Goal: Book appointment/travel/reservation

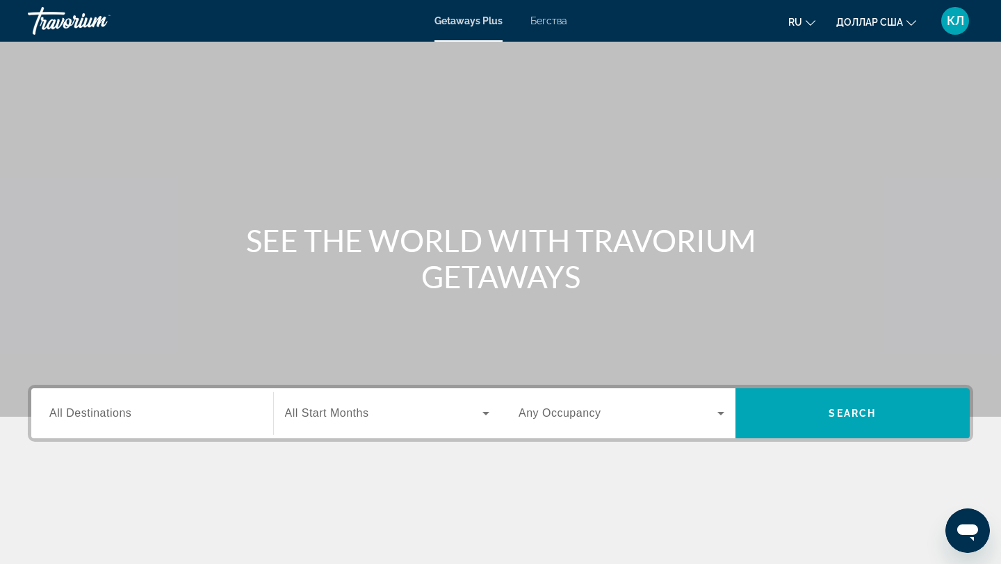
click at [152, 419] on input "Destination All Destinations" at bounding box center [152, 414] width 206 height 17
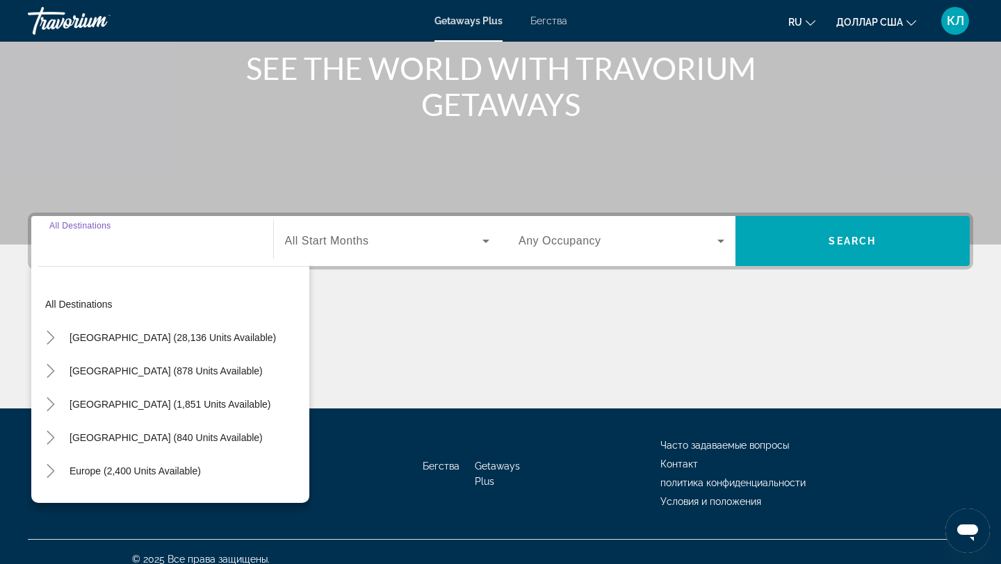
scroll to position [187, 0]
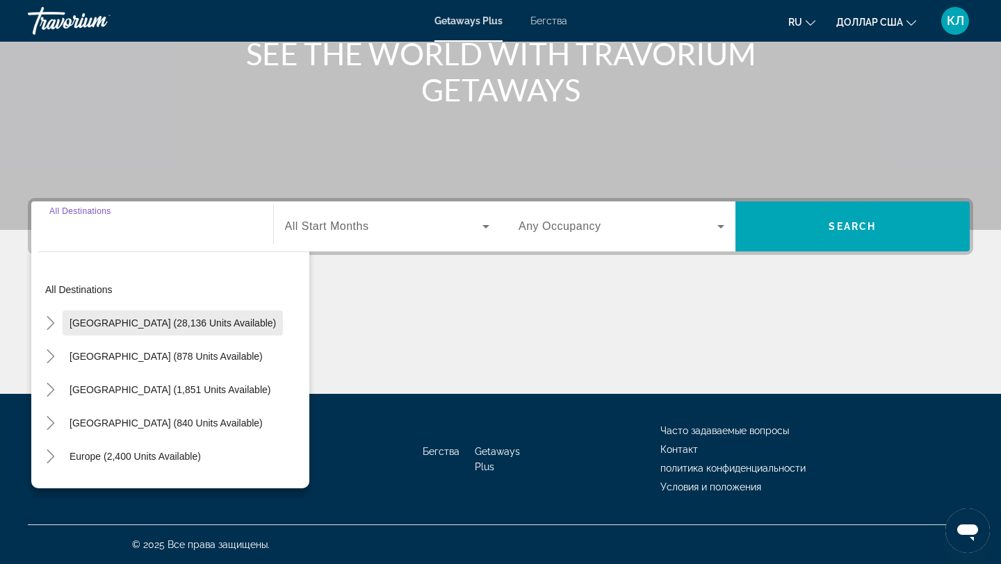
click at [178, 324] on span "[GEOGRAPHIC_DATA] (28,136 units available)" at bounding box center [173, 323] width 206 height 11
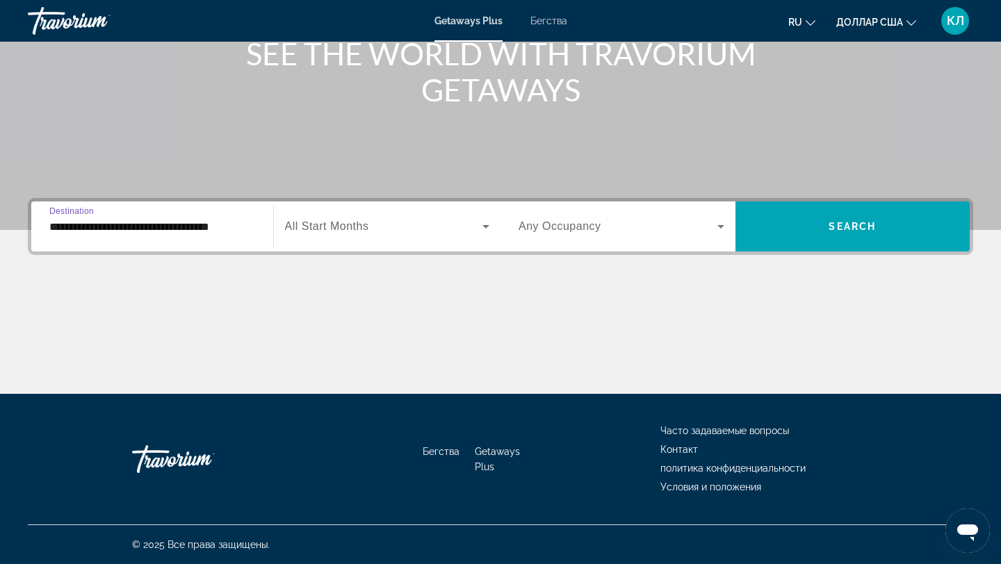
click at [196, 231] on input "**********" at bounding box center [152, 227] width 206 height 17
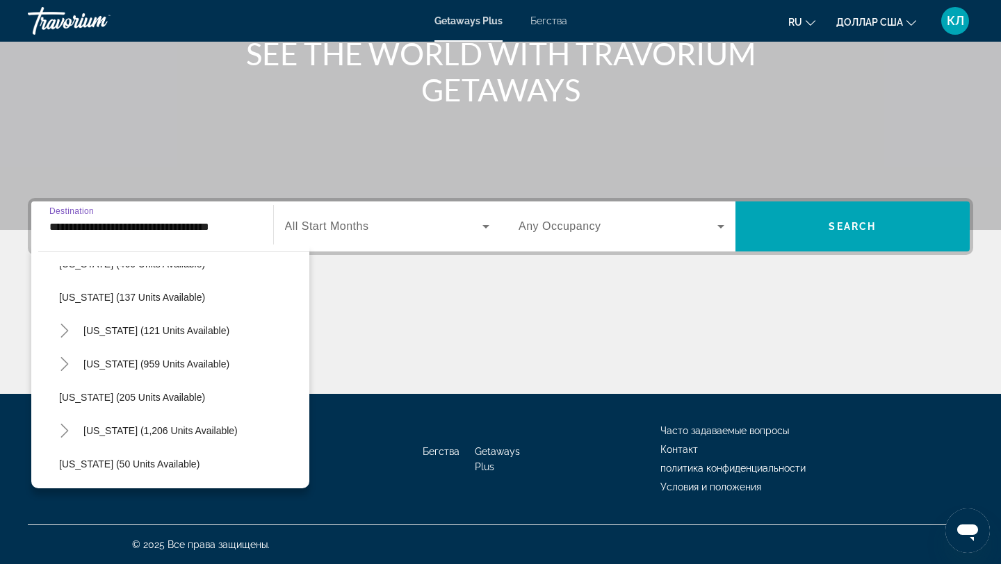
scroll to position [794, 0]
click at [171, 361] on span "[US_STATE] (959 units available)" at bounding box center [156, 363] width 146 height 11
type input "**********"
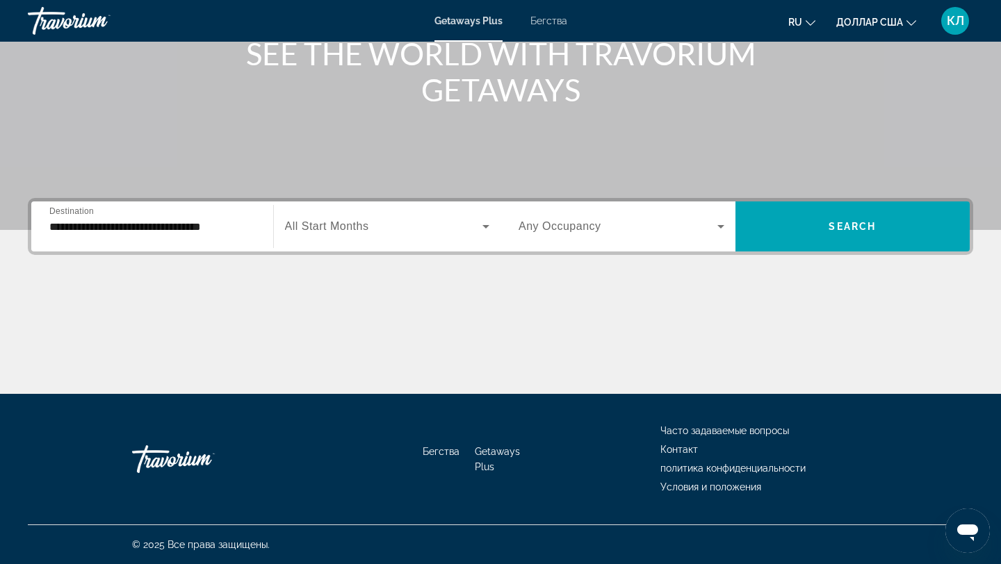
click at [350, 218] on div "Виджет поиска" at bounding box center [387, 226] width 205 height 39
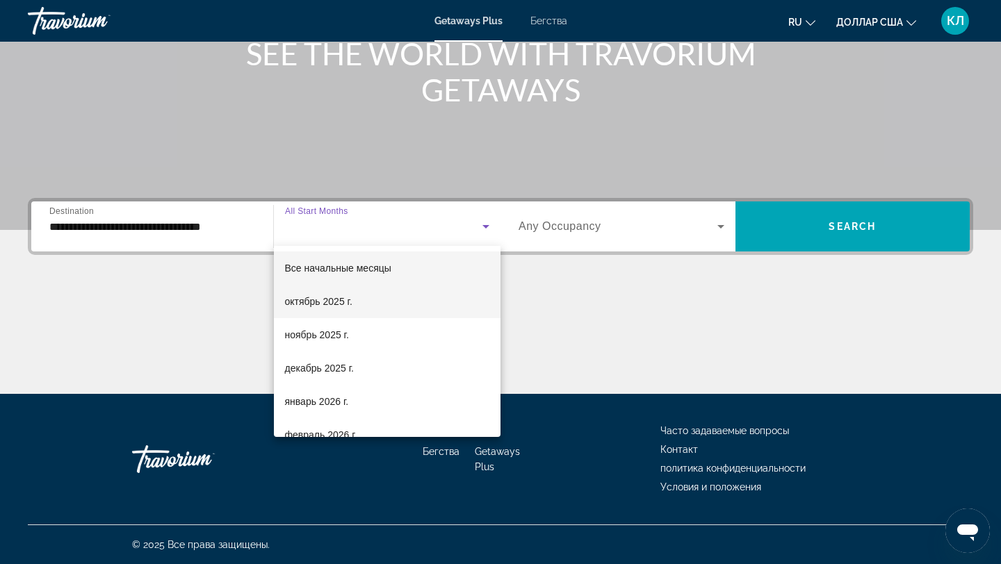
click at [338, 296] on font "октябрь 2025 г." at bounding box center [318, 301] width 67 height 11
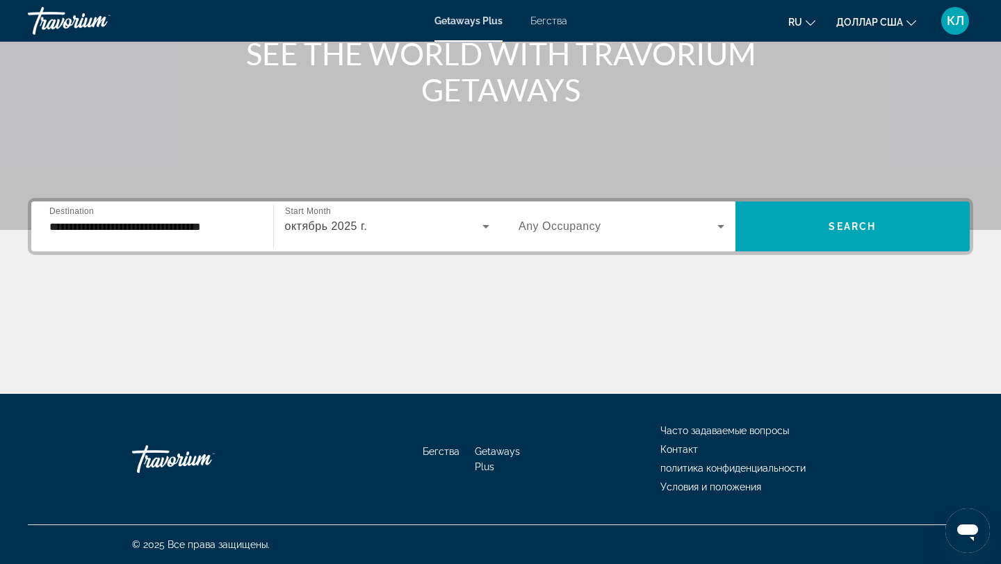
click at [539, 236] on div "Виджет поиска" at bounding box center [622, 226] width 206 height 39
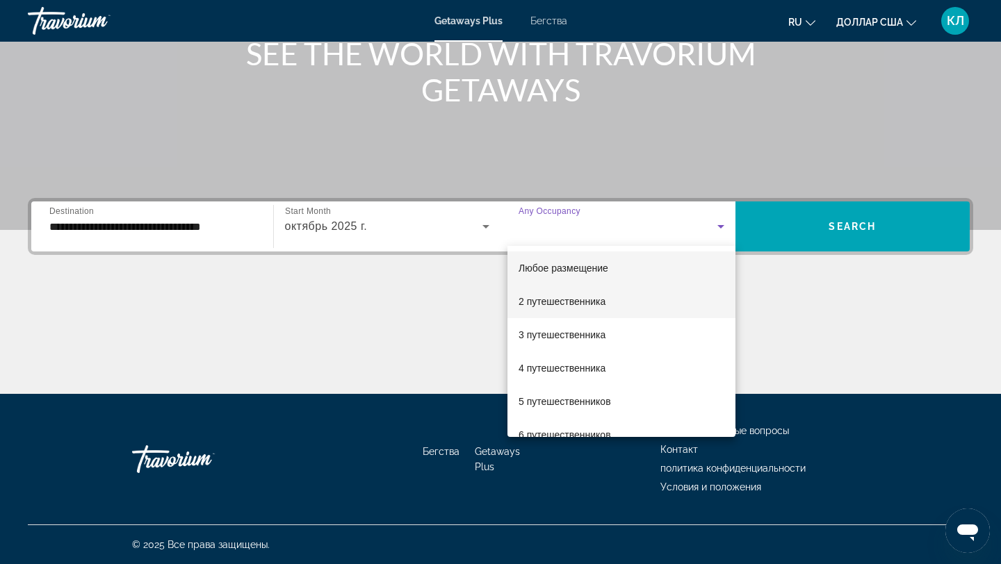
click at [541, 304] on font "2 путешественника" at bounding box center [562, 301] width 87 height 11
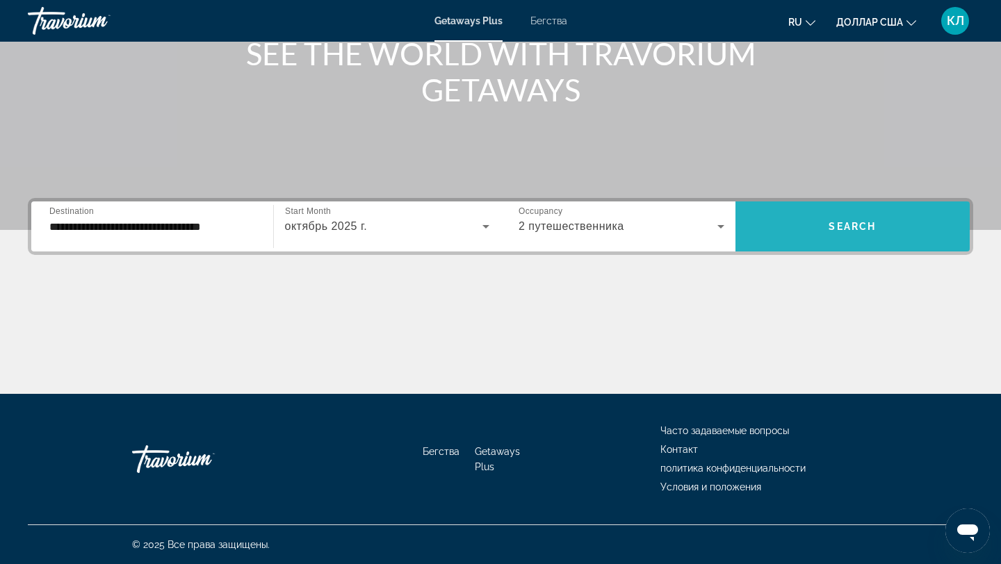
click at [824, 224] on span "Виджет поиска" at bounding box center [852, 226] width 235 height 33
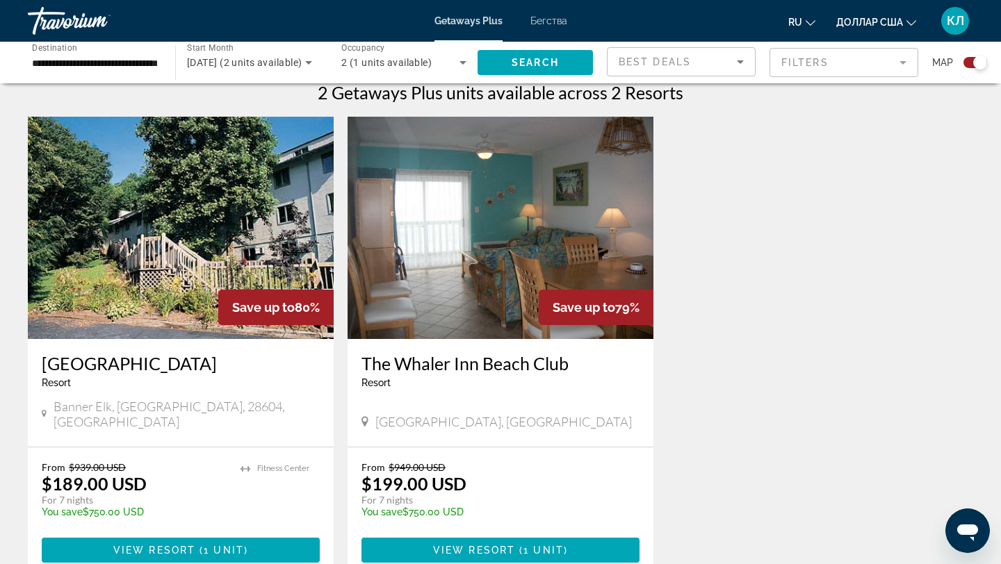
scroll to position [445, 0]
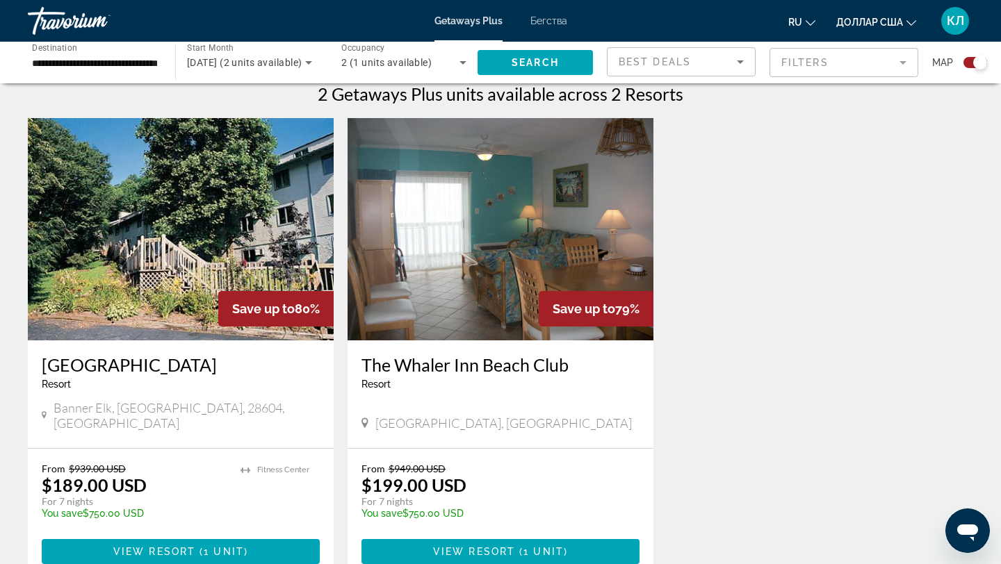
click at [470, 243] on img "Основное содержание" at bounding box center [501, 229] width 306 height 222
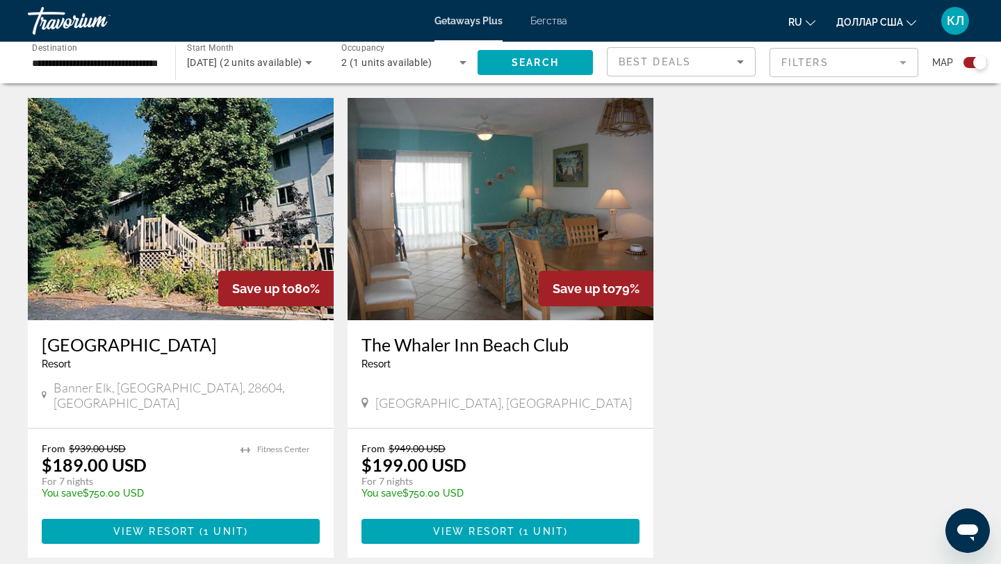
scroll to position [468, 0]
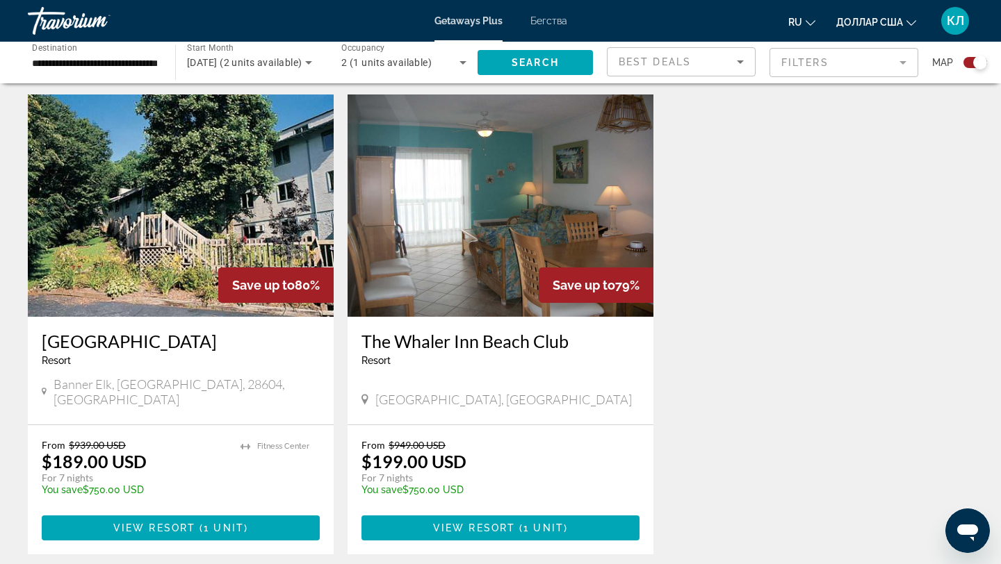
click at [187, 255] on img "Основное содержание" at bounding box center [181, 206] width 306 height 222
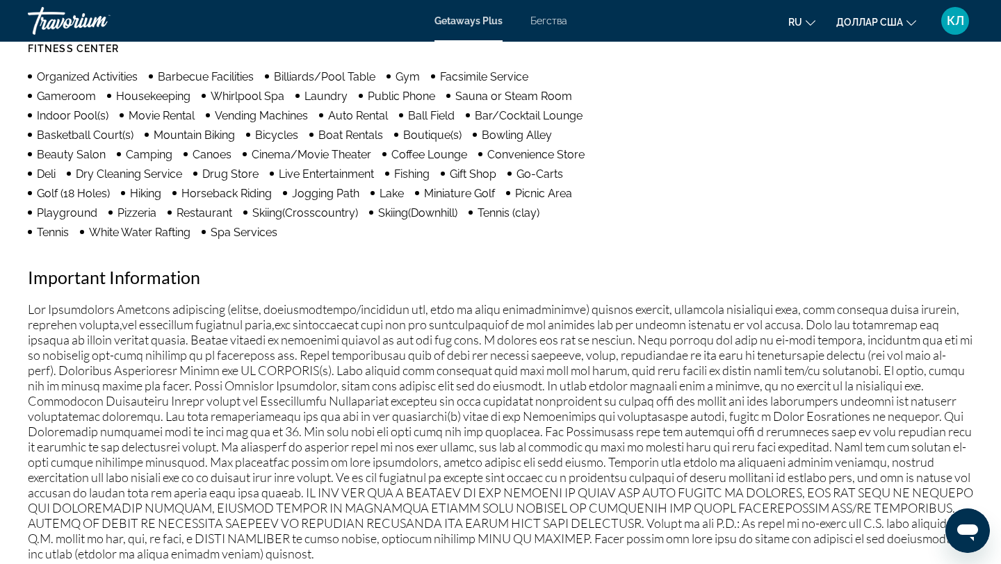
scroll to position [1022, 0]
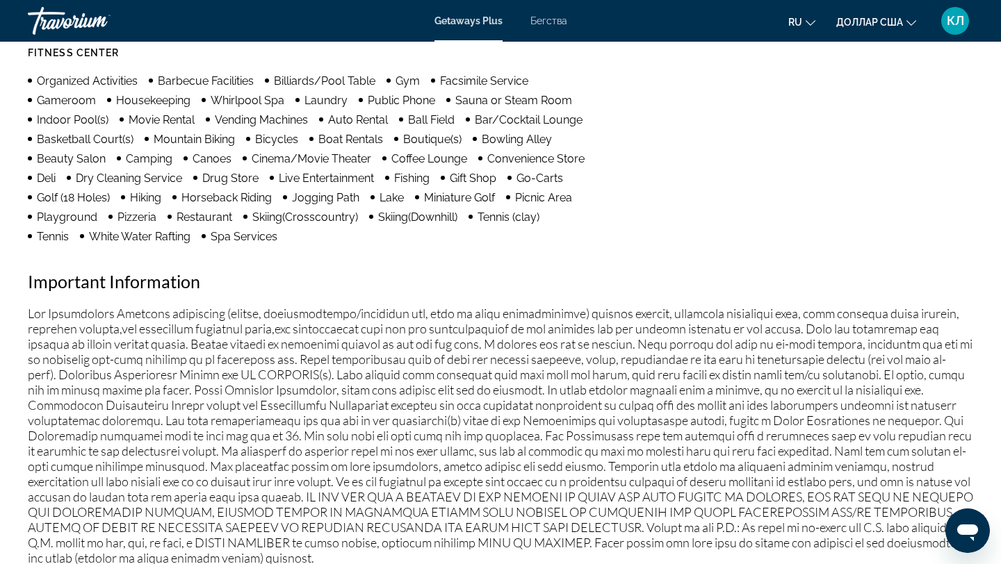
click at [548, 31] on div "Getaways Plus Бегства ru English Español Français Italiano Português русский до…" at bounding box center [500, 21] width 1001 height 36
click at [555, 22] on font "Бегства" at bounding box center [548, 20] width 37 height 11
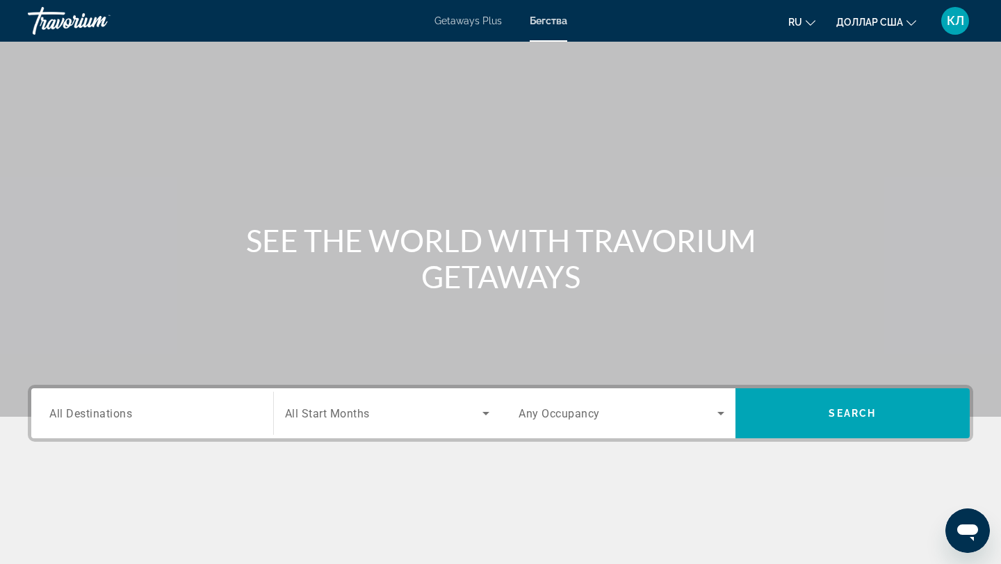
click at [145, 416] on input "Destination All Destinations" at bounding box center [152, 414] width 206 height 17
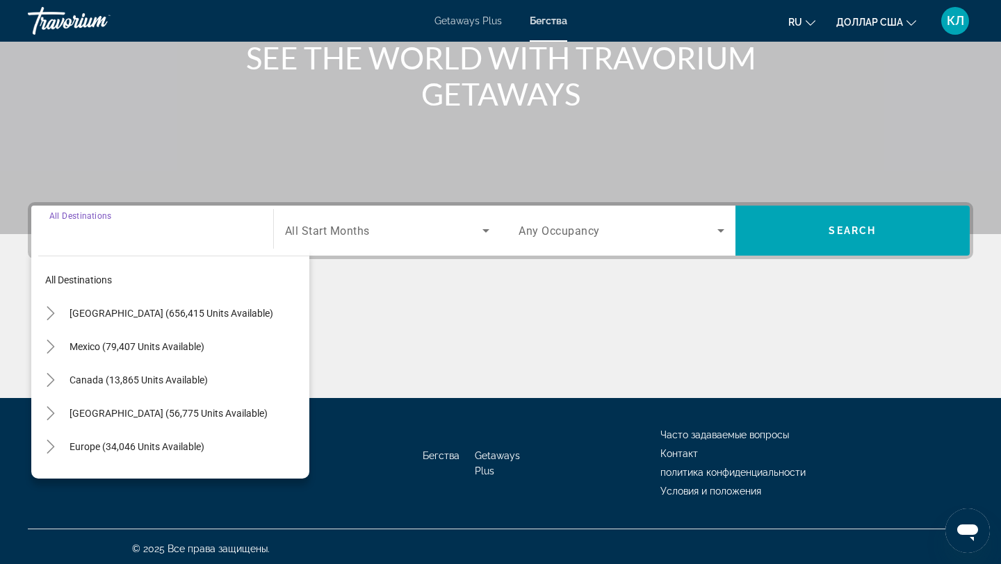
scroll to position [187, 0]
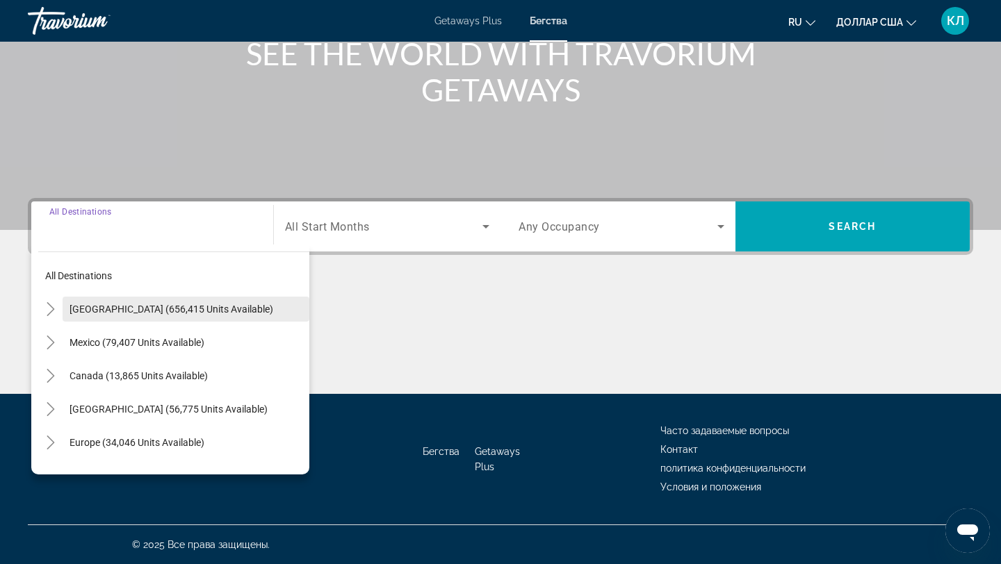
click at [169, 311] on span "[GEOGRAPHIC_DATA] (656,415 units available)" at bounding box center [172, 309] width 204 height 11
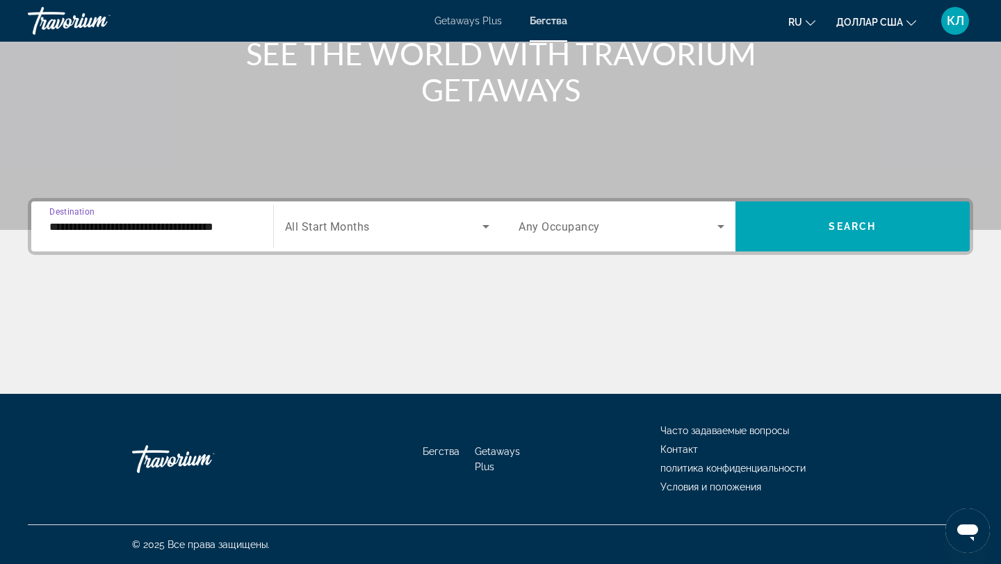
click at [193, 224] on input "**********" at bounding box center [152, 227] width 206 height 17
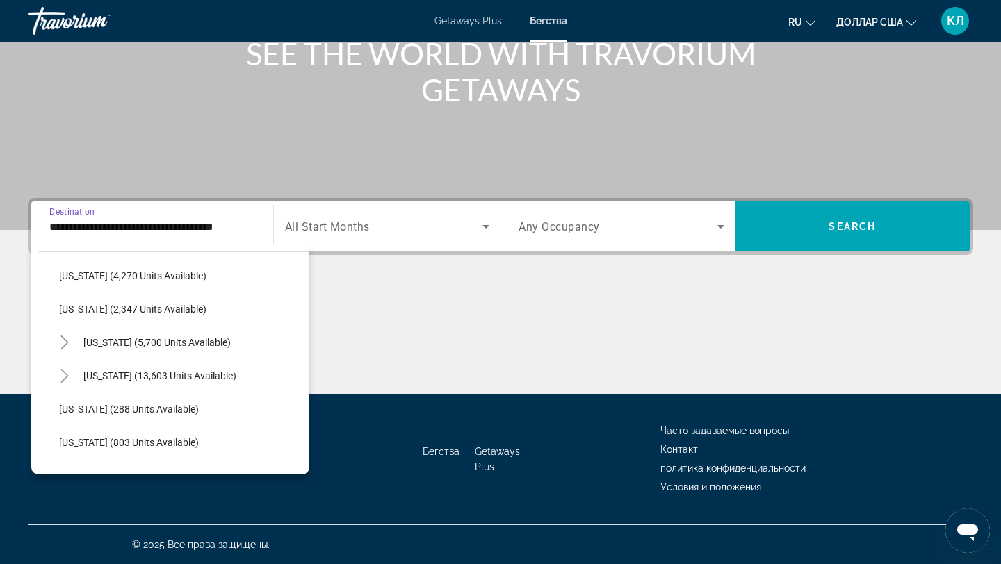
scroll to position [958, 0]
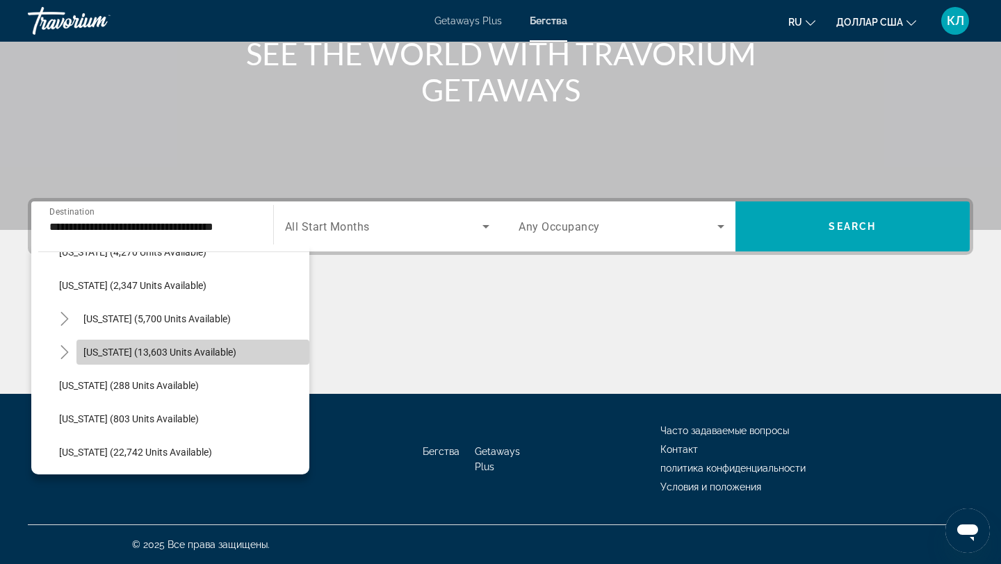
click at [189, 348] on span "[US_STATE] (13,603 units available)" at bounding box center [159, 352] width 153 height 11
type input "**********"
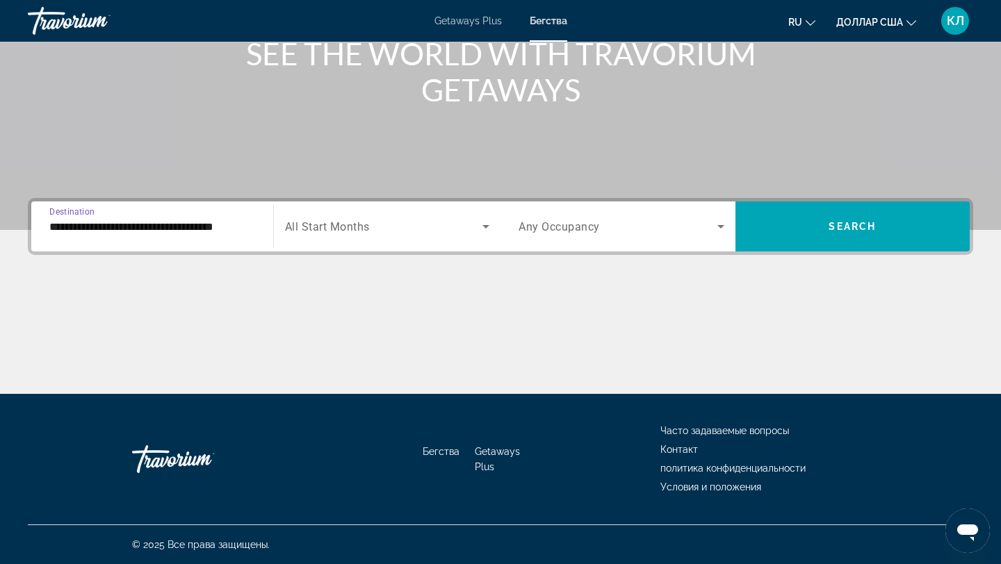
click at [341, 238] on div "Search widget" at bounding box center [387, 226] width 205 height 39
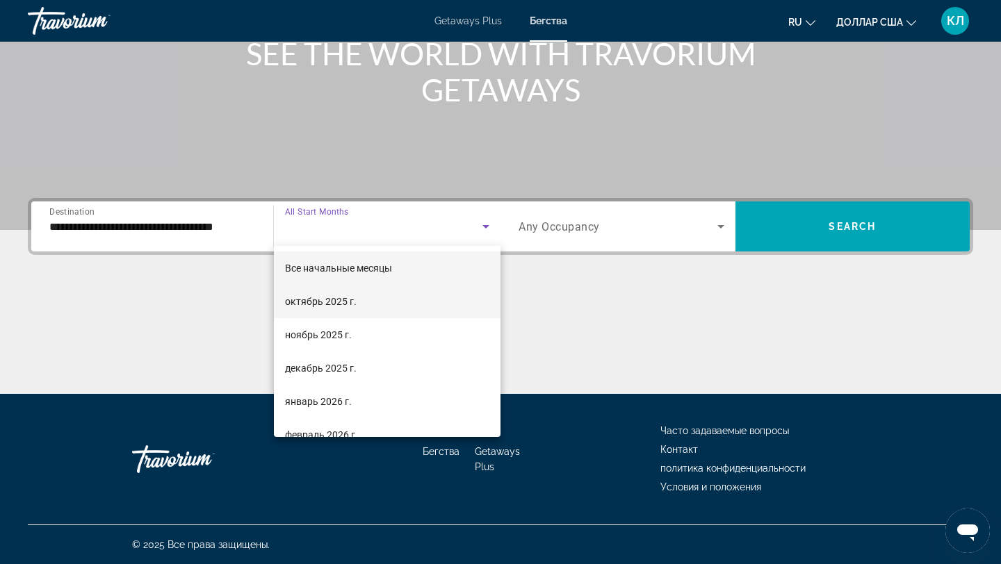
click at [343, 300] on font "октябрь 2025 г." at bounding box center [321, 301] width 72 height 11
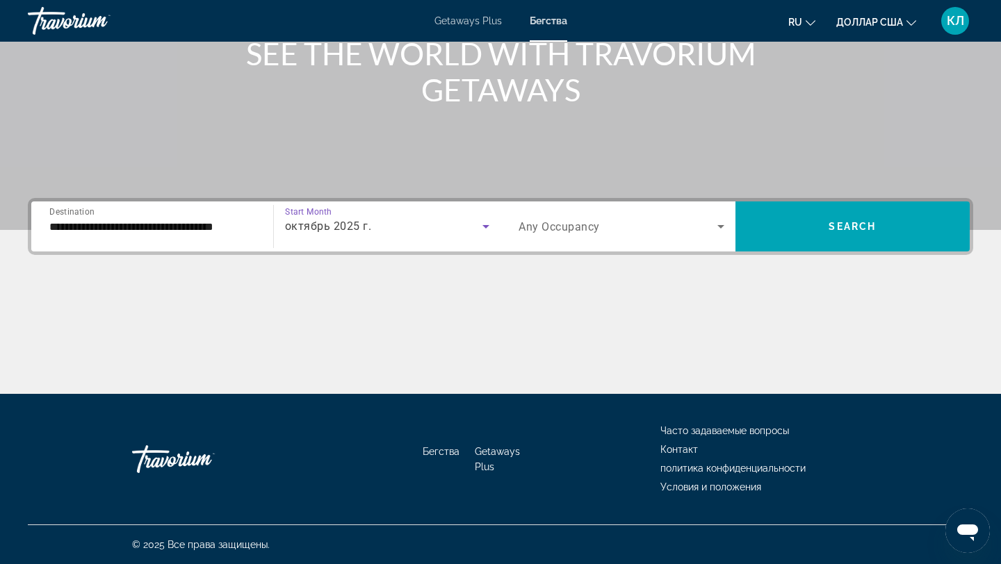
click at [551, 245] on div "Search widget" at bounding box center [622, 226] width 206 height 39
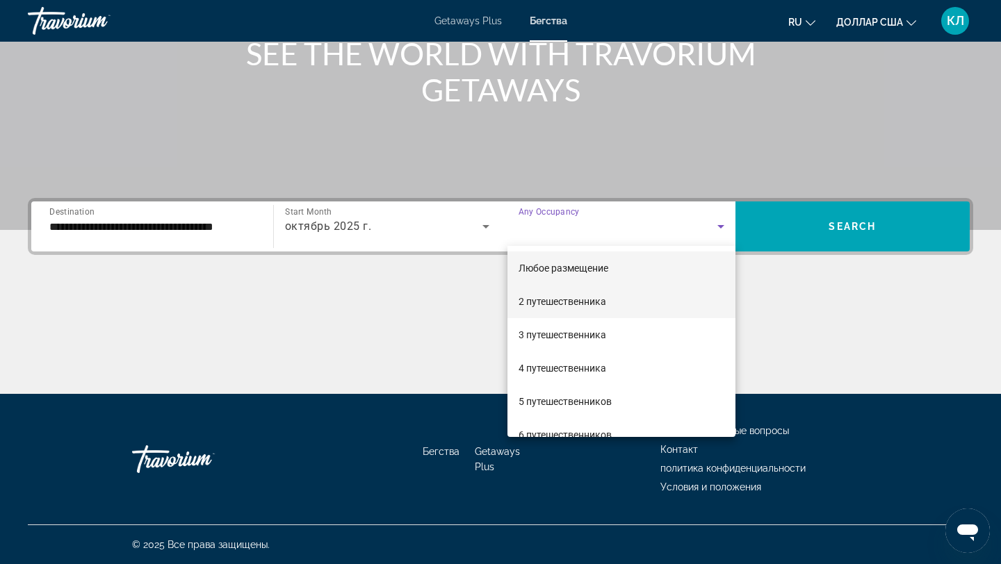
click at [548, 300] on font "2 путешественника" at bounding box center [563, 301] width 88 height 11
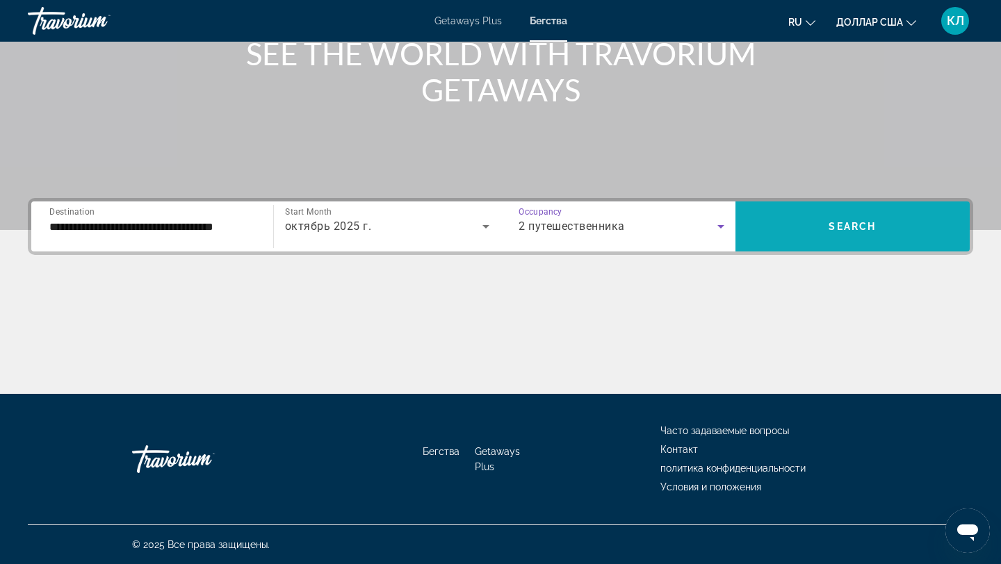
click at [850, 230] on span "Search" at bounding box center [851, 226] width 47 height 11
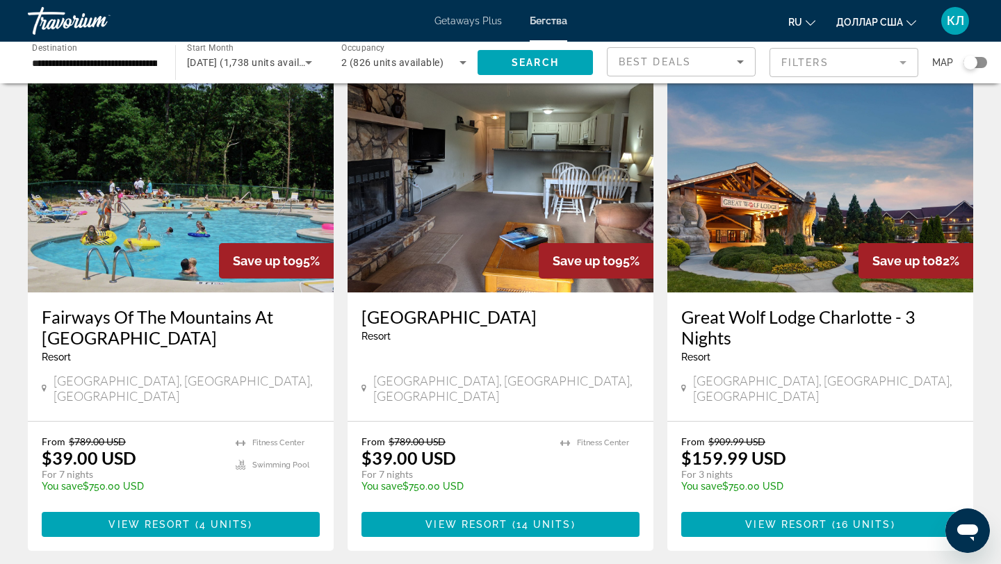
scroll to position [1083, 0]
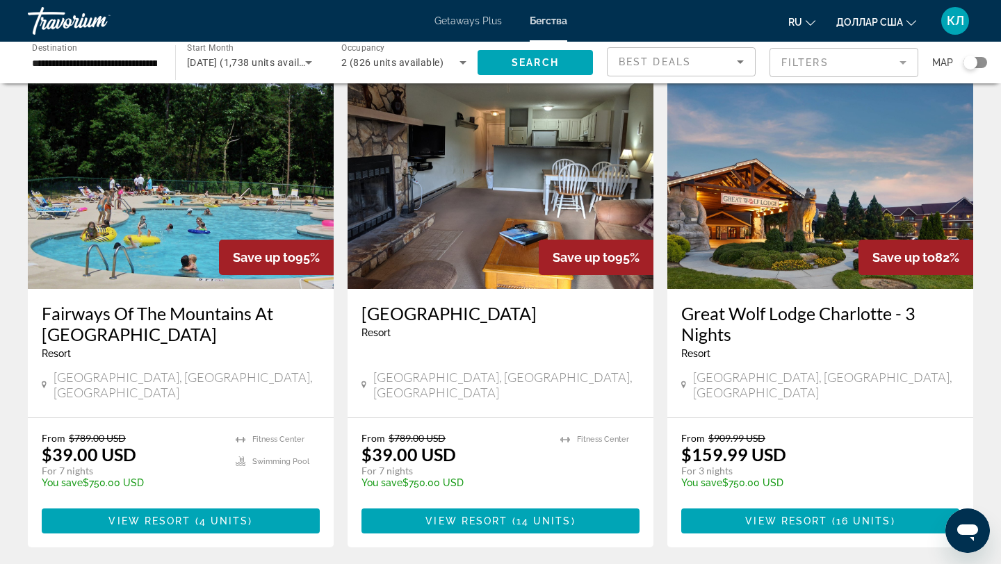
click at [762, 190] on img "Основное содержание" at bounding box center [820, 178] width 306 height 222
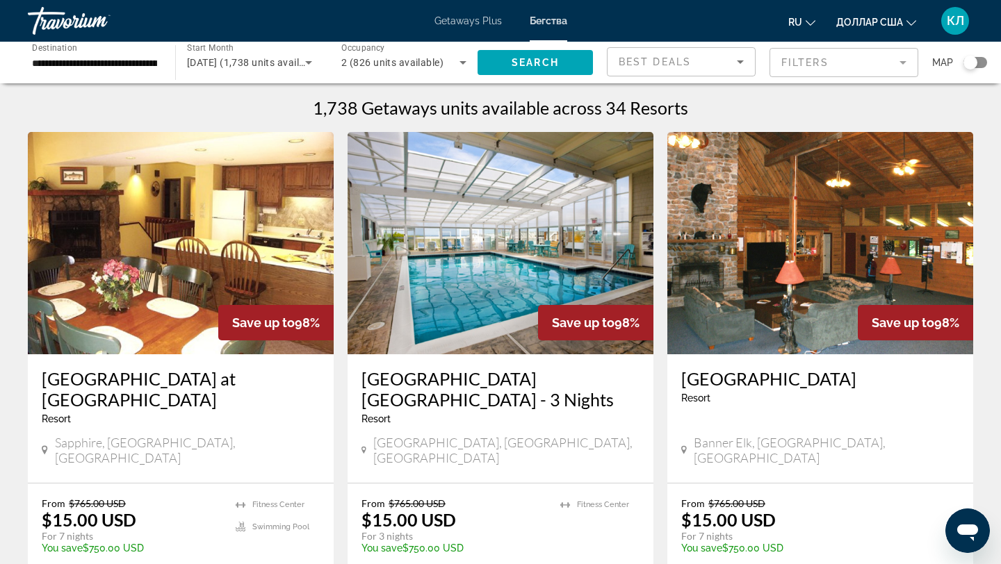
click at [284, 254] on img "Основное содержание" at bounding box center [181, 243] width 306 height 222
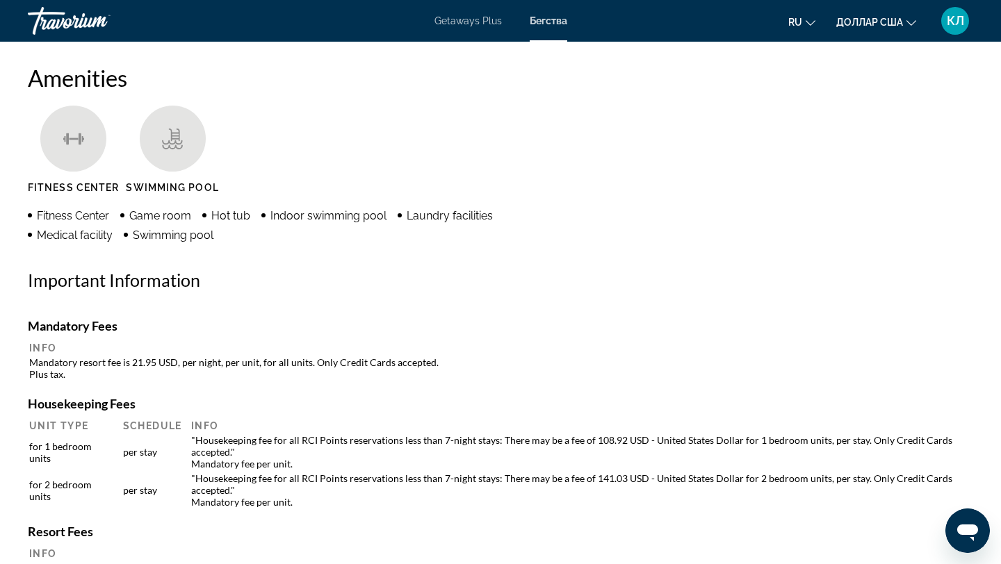
scroll to position [611, 0]
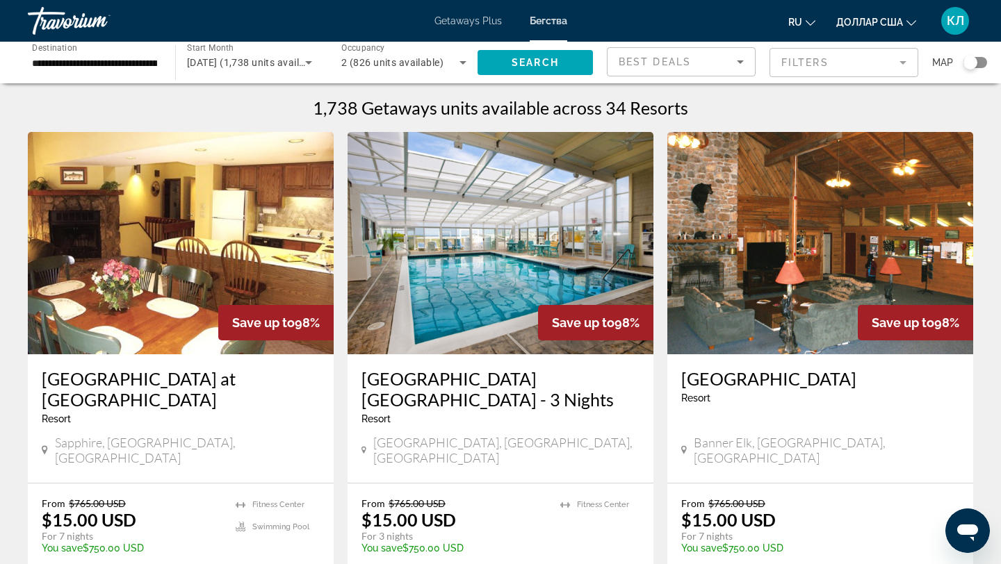
click at [485, 243] on img "Основное содержание" at bounding box center [501, 243] width 306 height 222
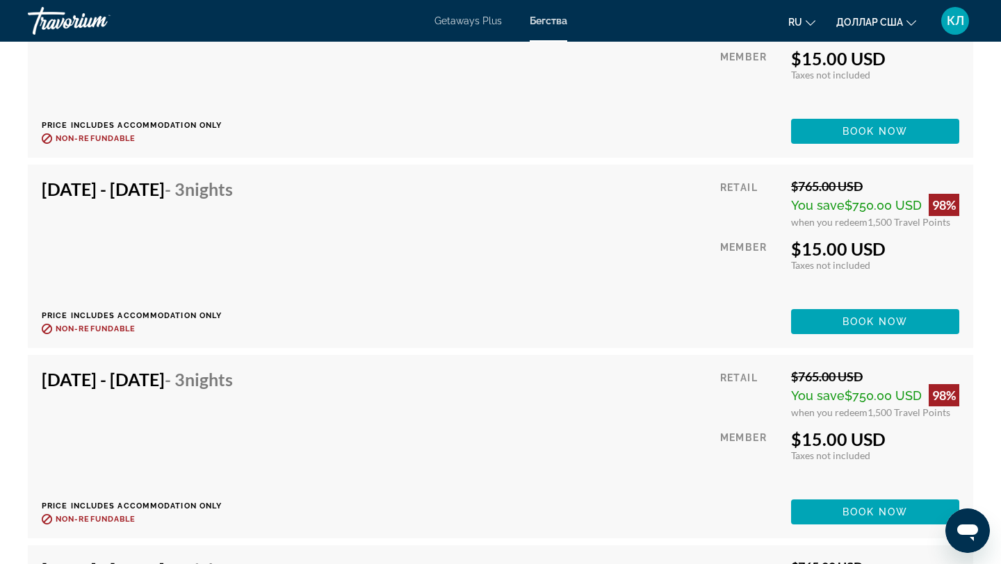
scroll to position [3865, 0]
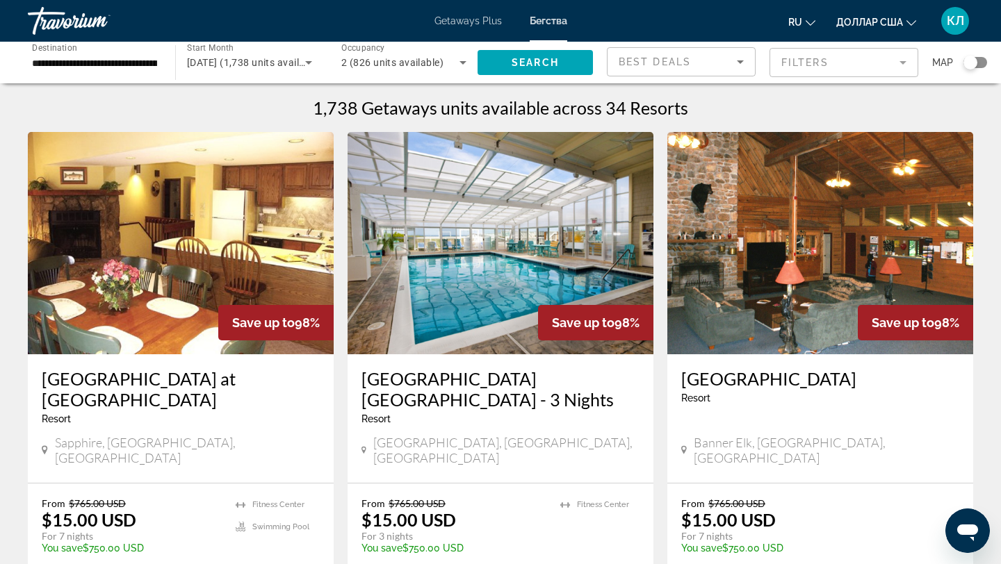
click at [715, 251] on img "Основное содержание" at bounding box center [820, 243] width 306 height 222
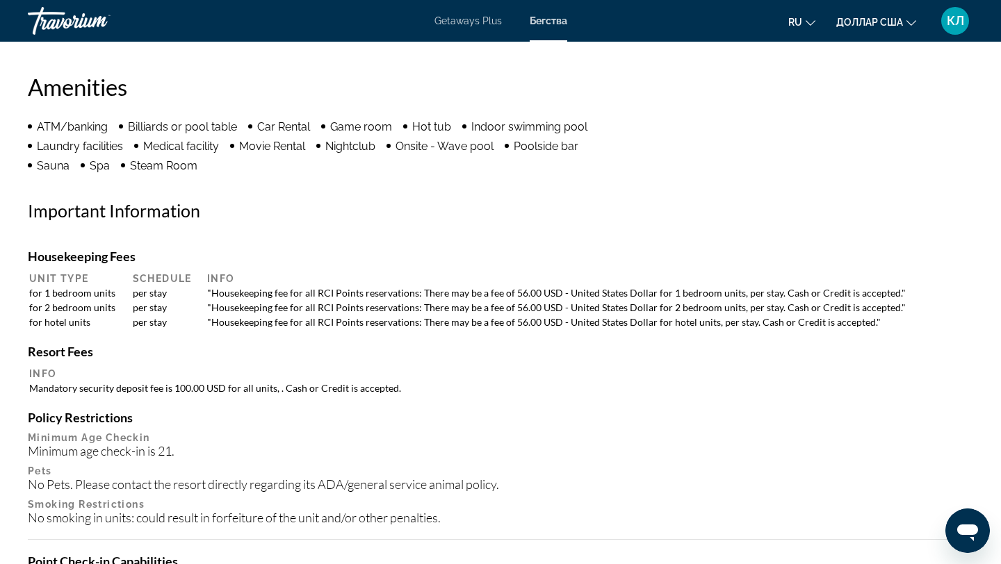
scroll to position [916, 0]
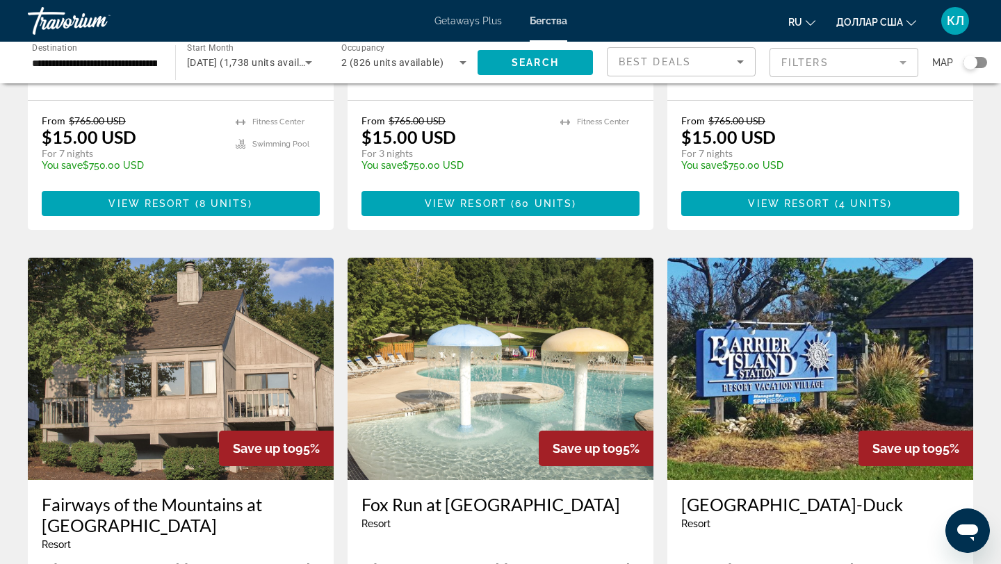
scroll to position [393, 0]
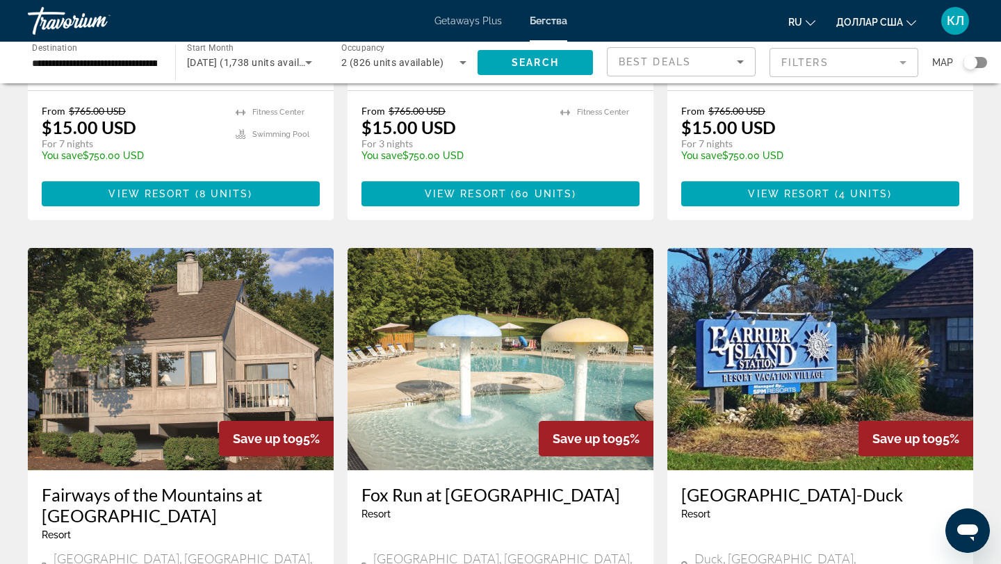
click at [158, 347] on img "Основное содержание" at bounding box center [181, 359] width 306 height 222
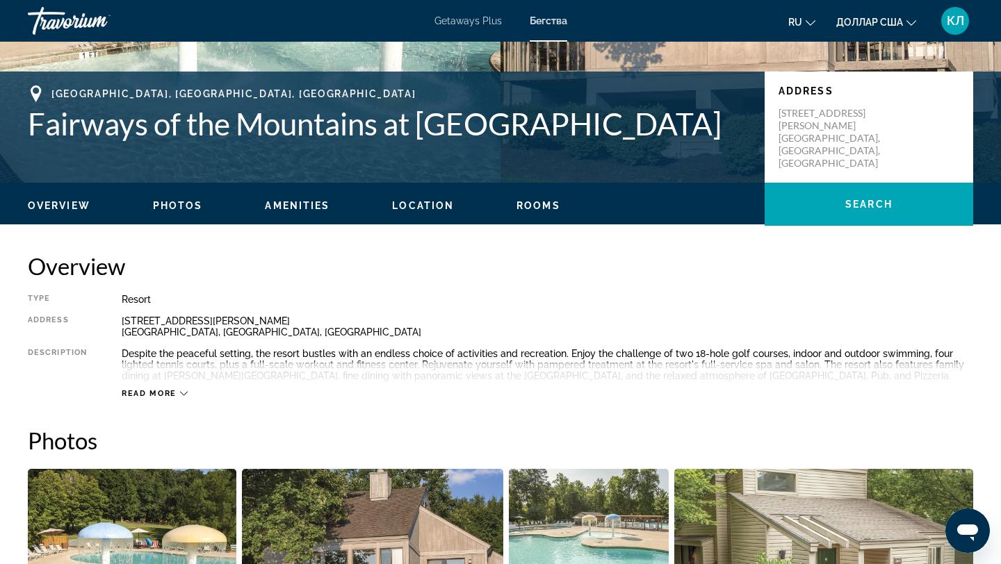
scroll to position [268, 0]
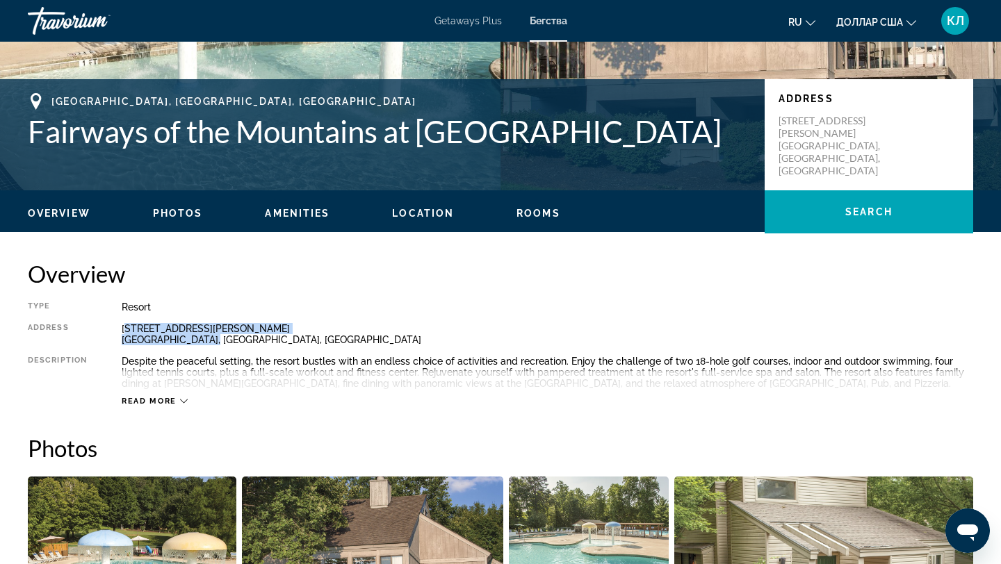
drag, startPoint x: 124, startPoint y: 326, endPoint x: 218, endPoint y: 342, distance: 95.9
click at [218, 342] on div "[STREET_ADDRESS][PERSON_NAME]" at bounding box center [547, 334] width 851 height 22
click at [118, 325] on div "Type Resort All-Inclusive No All-Inclusive Address [STREET_ADDRESS][PERSON_NAME…" at bounding box center [500, 354] width 945 height 105
drag, startPoint x: 120, startPoint y: 327, endPoint x: 206, endPoint y: 345, distance: 88.1
click at [207, 346] on div "Type Resort All-Inclusive No All-Inclusive Address [STREET_ADDRESS][PERSON_NAME…" at bounding box center [500, 354] width 945 height 105
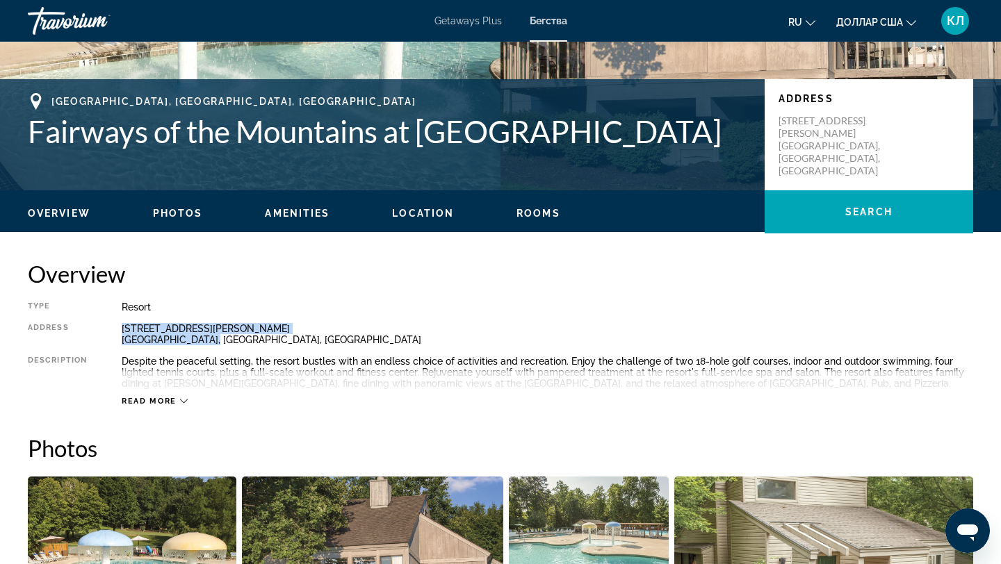
copy div "[STREET_ADDRESS][PERSON_NAME]"
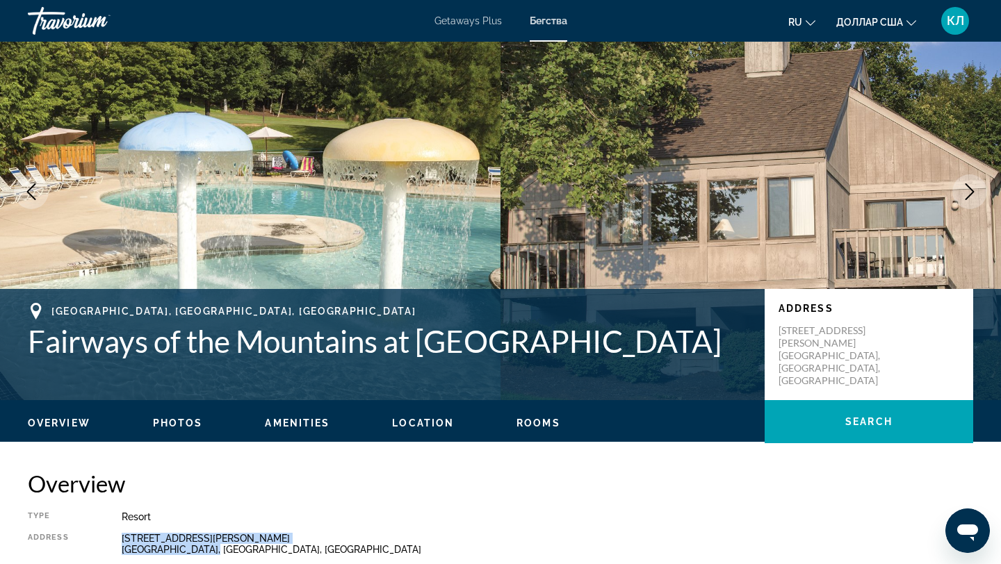
scroll to position [88, 0]
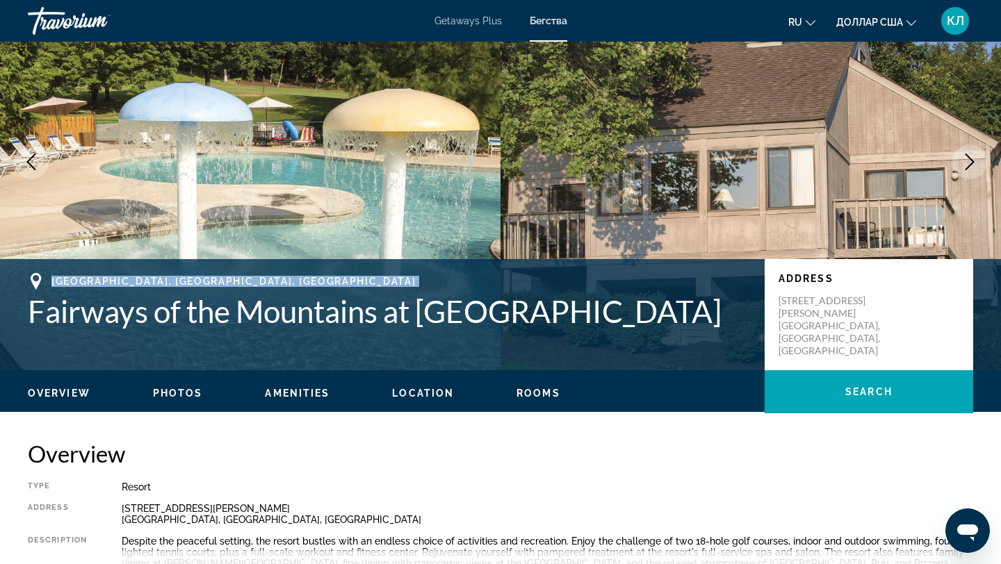
drag, startPoint x: 26, startPoint y: 320, endPoint x: 557, endPoint y: 358, distance: 531.6
click at [557, 358] on div "[GEOGRAPHIC_DATA], [GEOGRAPHIC_DATA], [GEOGRAPHIC_DATA] Fairways of the Mountai…" at bounding box center [500, 314] width 1001 height 111
drag, startPoint x: 28, startPoint y: 312, endPoint x: 657, endPoint y: 327, distance: 629.2
click at [657, 327] on h1 "Fairways of the Mountains at [GEOGRAPHIC_DATA]" at bounding box center [389, 311] width 723 height 36
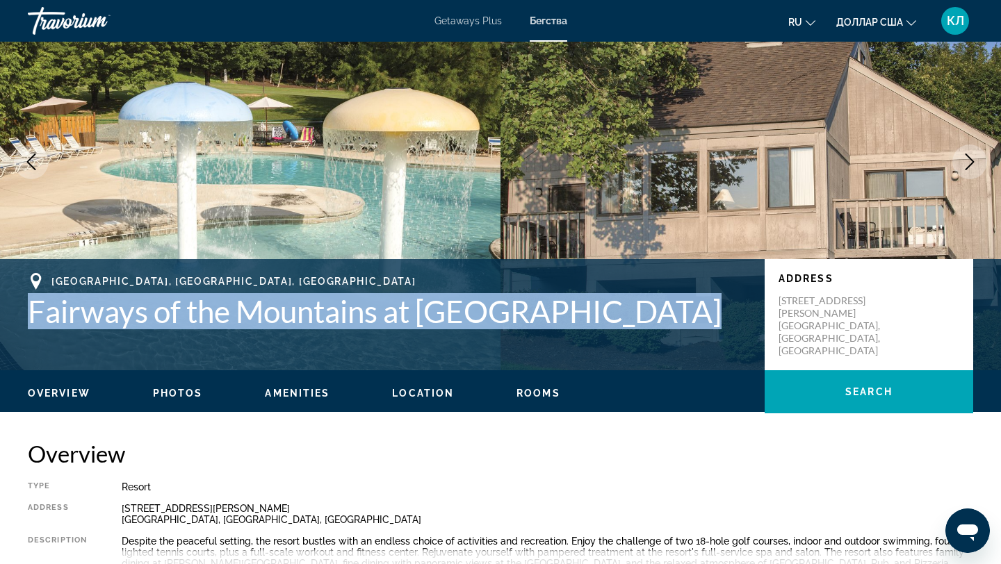
click at [537, 171] on img "Основное содержание" at bounding box center [750, 161] width 500 height 417
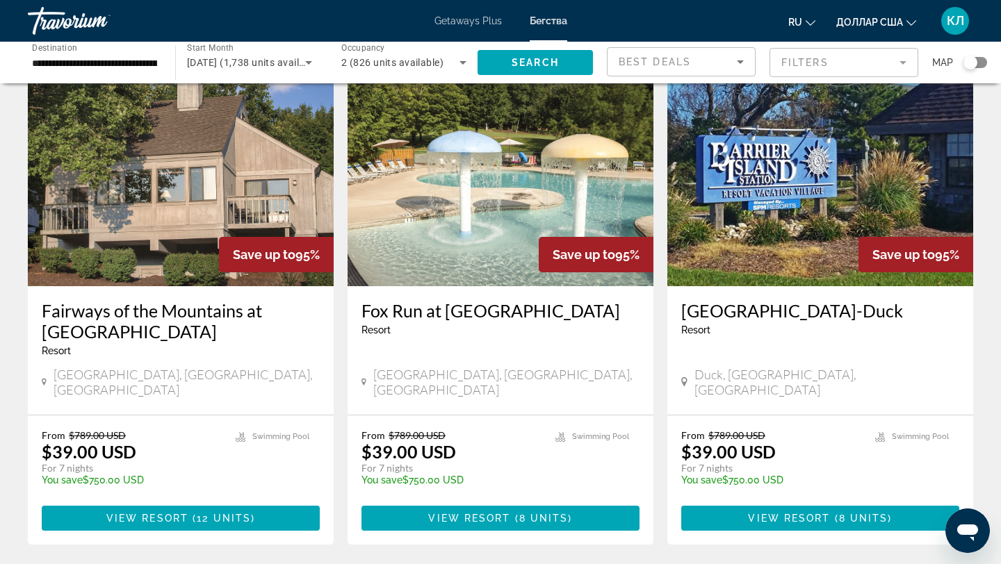
scroll to position [582, 0]
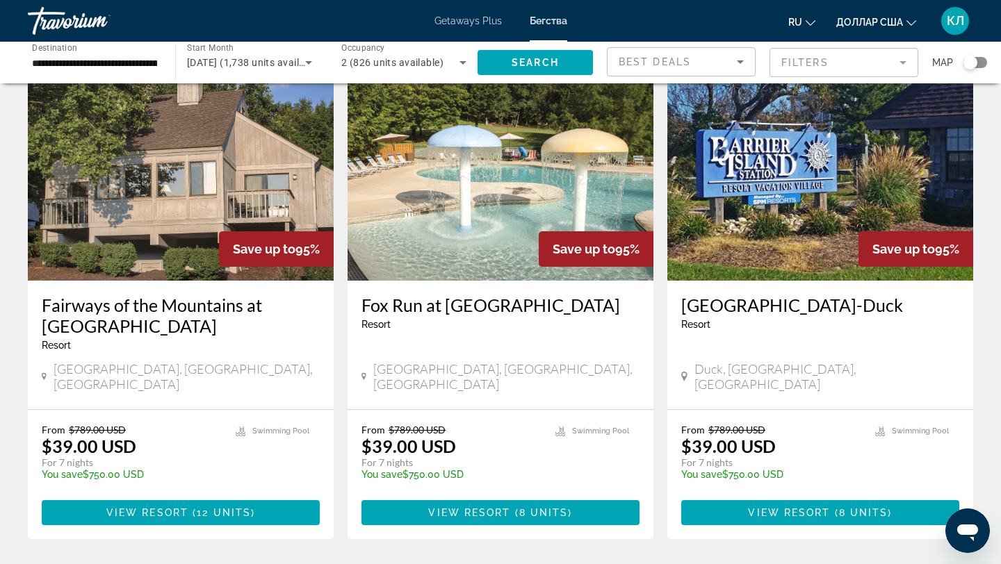
click at [724, 172] on img "Основное содержание" at bounding box center [820, 169] width 306 height 222
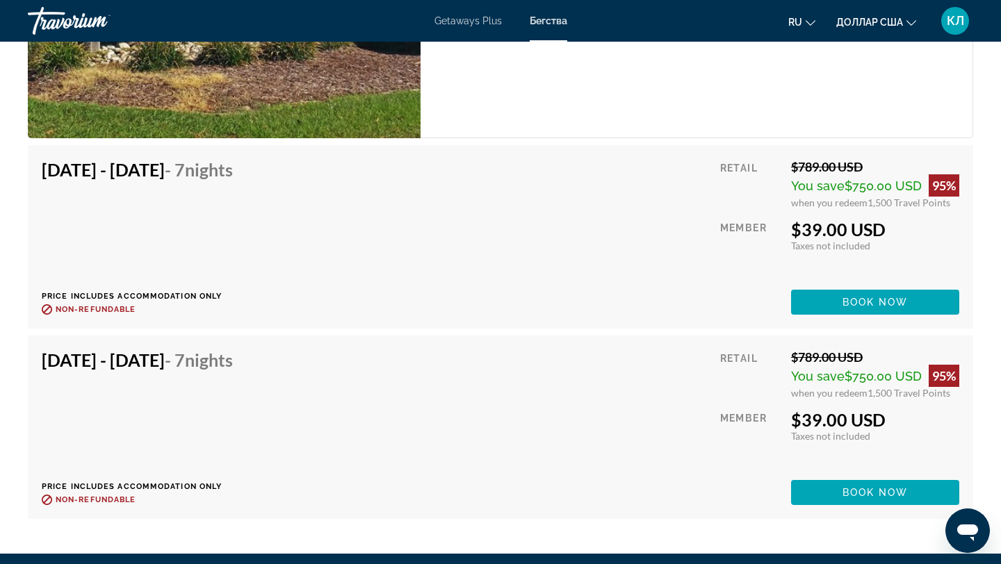
scroll to position [2666, 0]
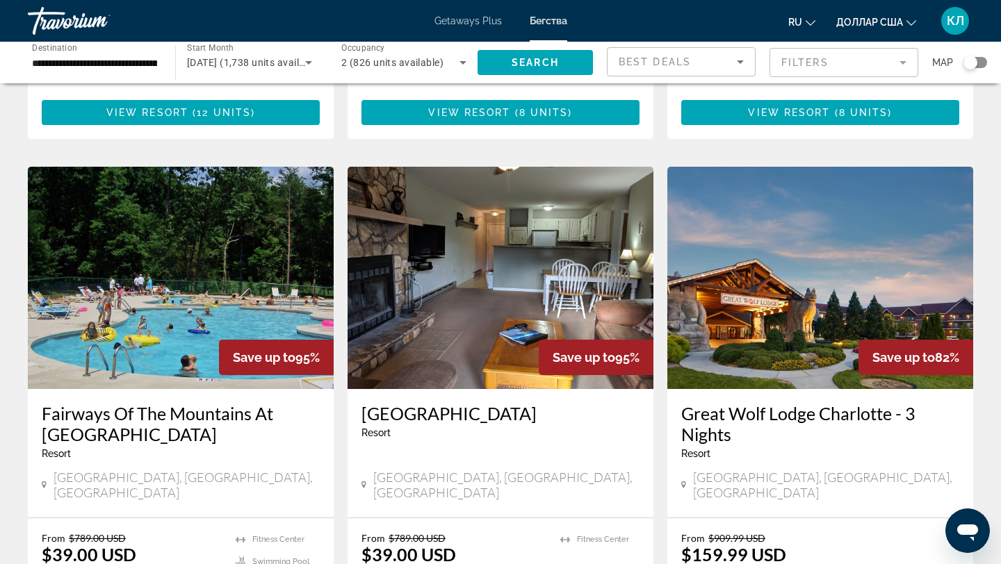
scroll to position [984, 0]
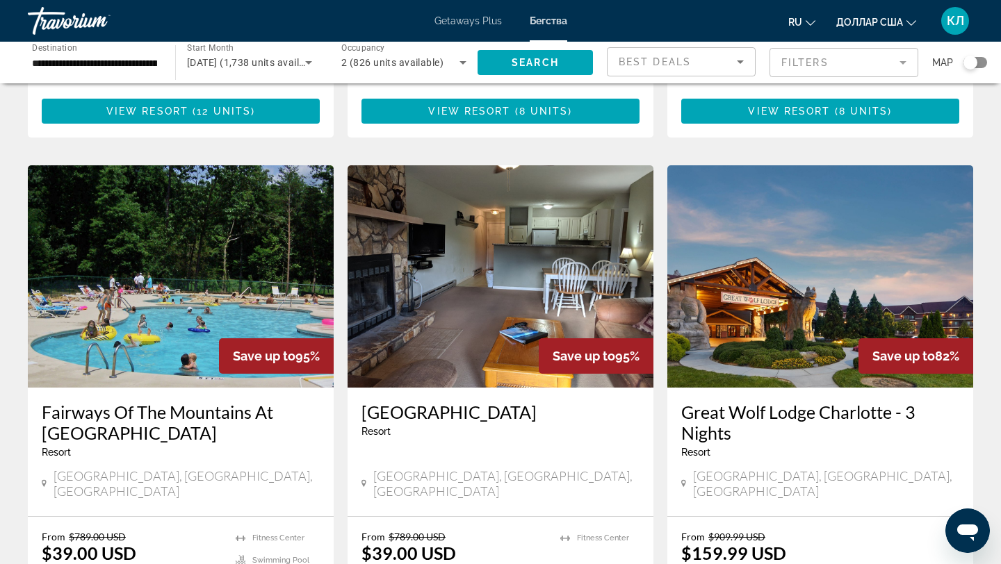
click at [170, 276] on img "Основное содержание" at bounding box center [181, 276] width 306 height 222
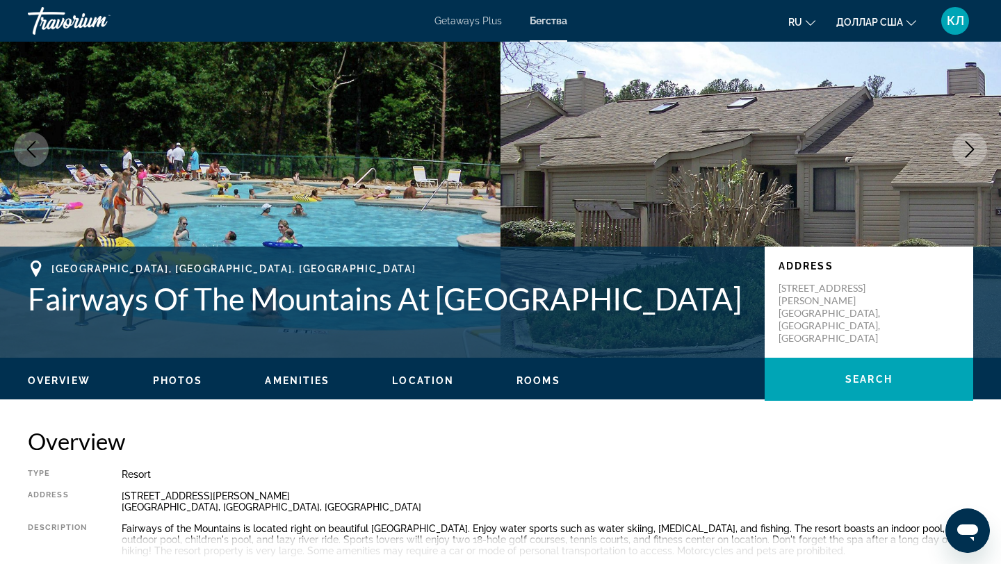
scroll to position [98, 0]
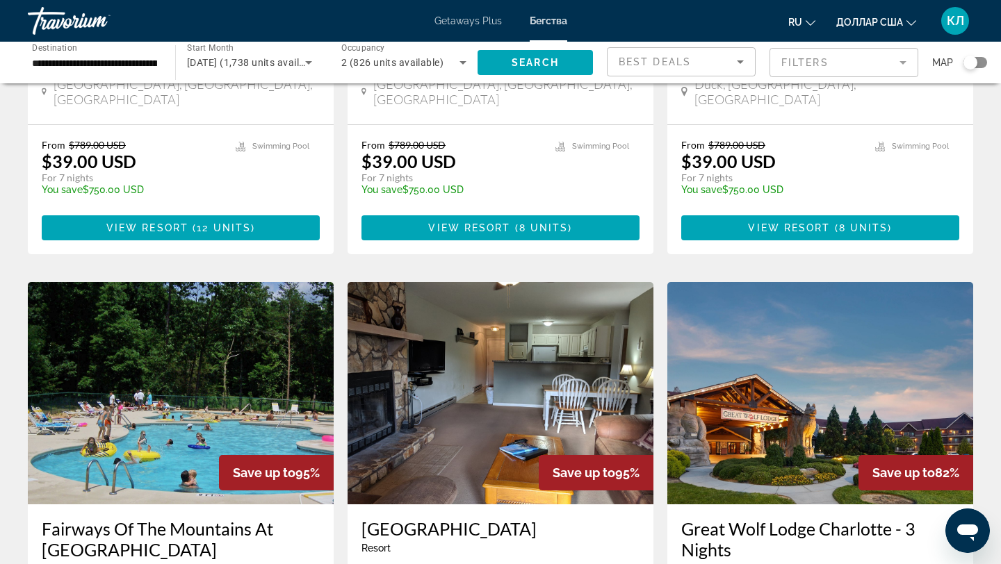
scroll to position [876, 0]
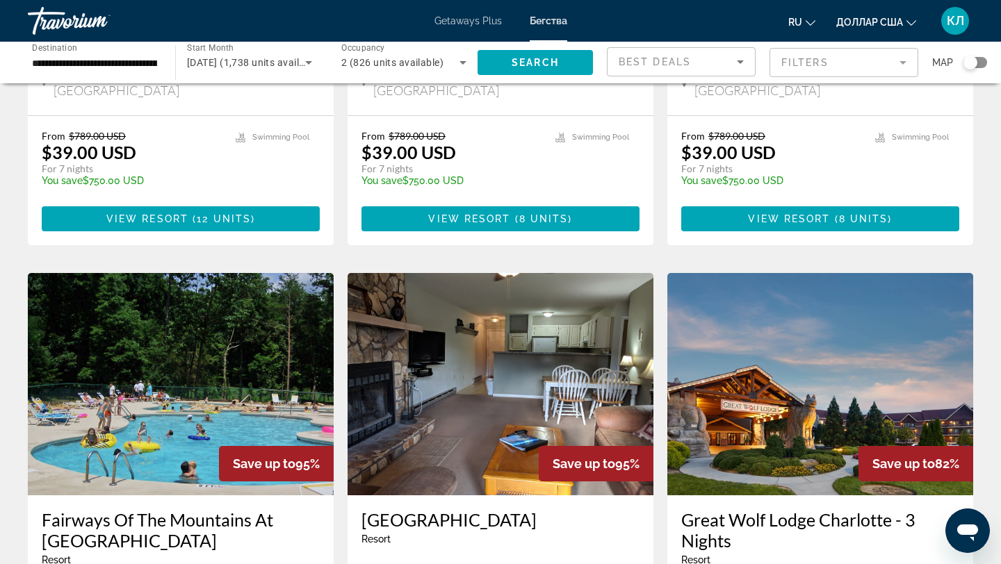
click at [480, 344] on img "Основное содержание" at bounding box center [501, 384] width 306 height 222
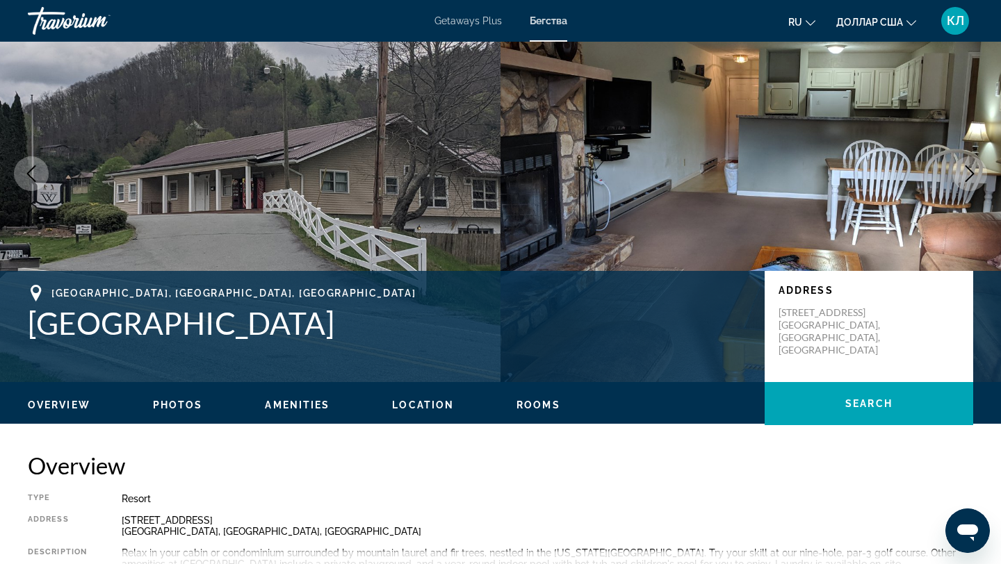
scroll to position [77, 0]
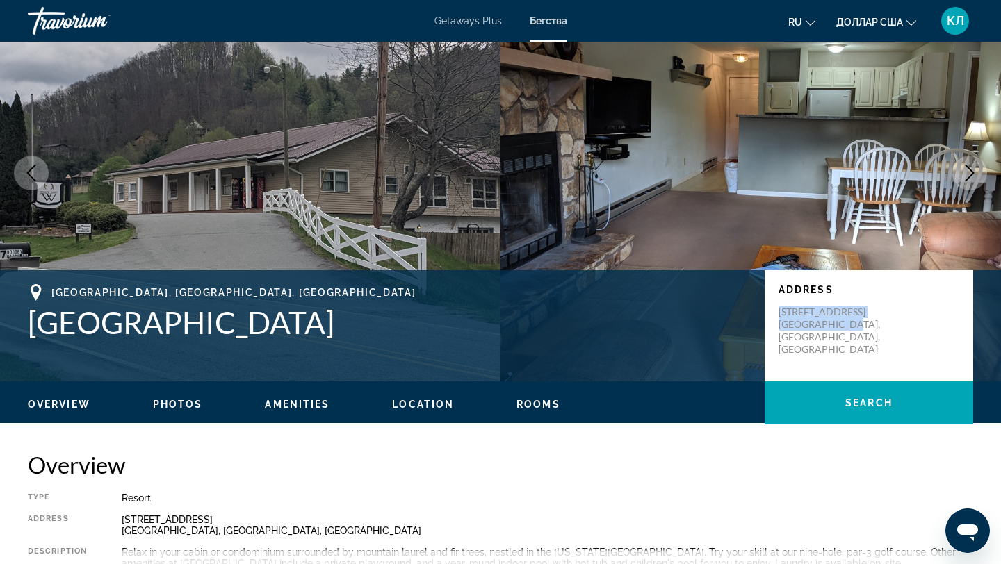
drag, startPoint x: 778, startPoint y: 309, endPoint x: 862, endPoint y: 320, distance: 84.1
click at [862, 320] on p "[STREET_ADDRESS] [GEOGRAPHIC_DATA], [GEOGRAPHIC_DATA], [GEOGRAPHIC_DATA]" at bounding box center [833, 331] width 111 height 50
copy p "[STREET_ADDRESS] [GEOGRAPHIC_DATA], [GEOGRAPHIC_DATA], [GEOGRAPHIC_DATA]"
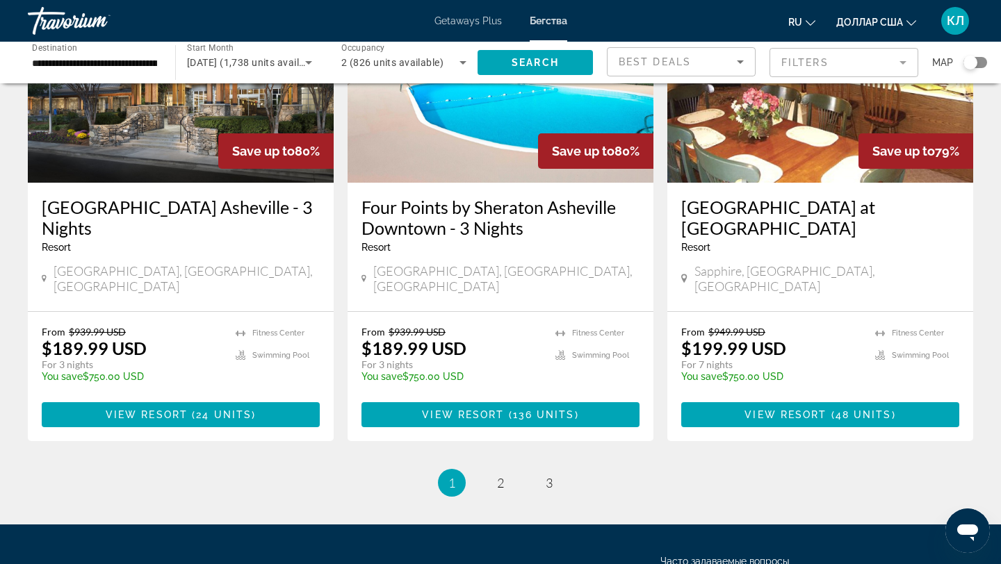
scroll to position [1714, 0]
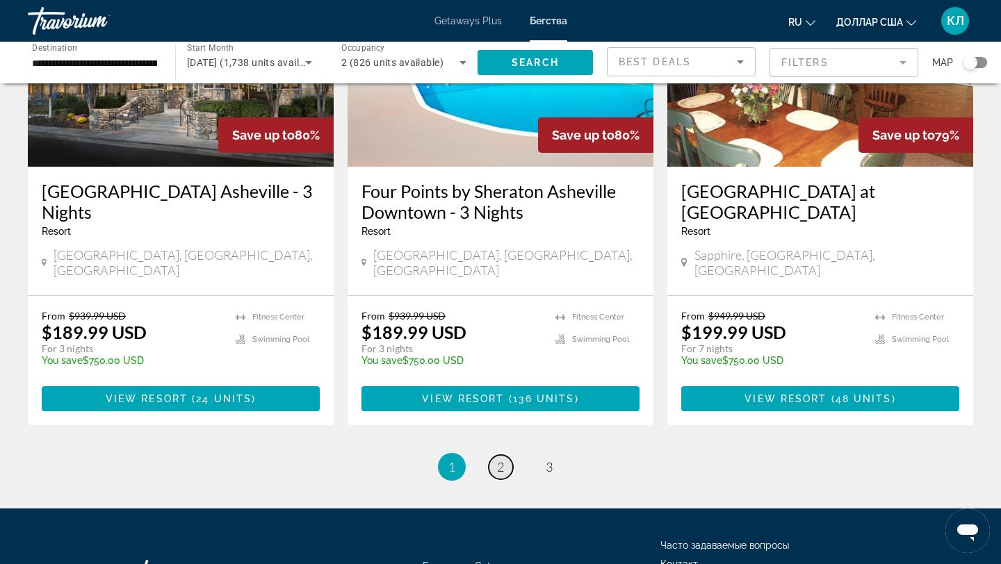
click at [496, 455] on link "page 2" at bounding box center [501, 467] width 24 height 24
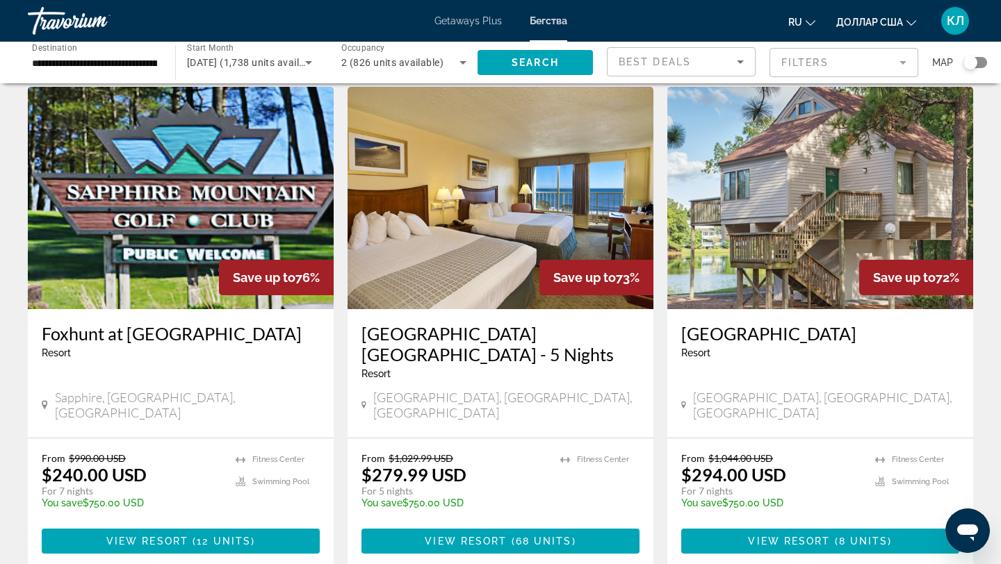
scroll to position [49, 0]
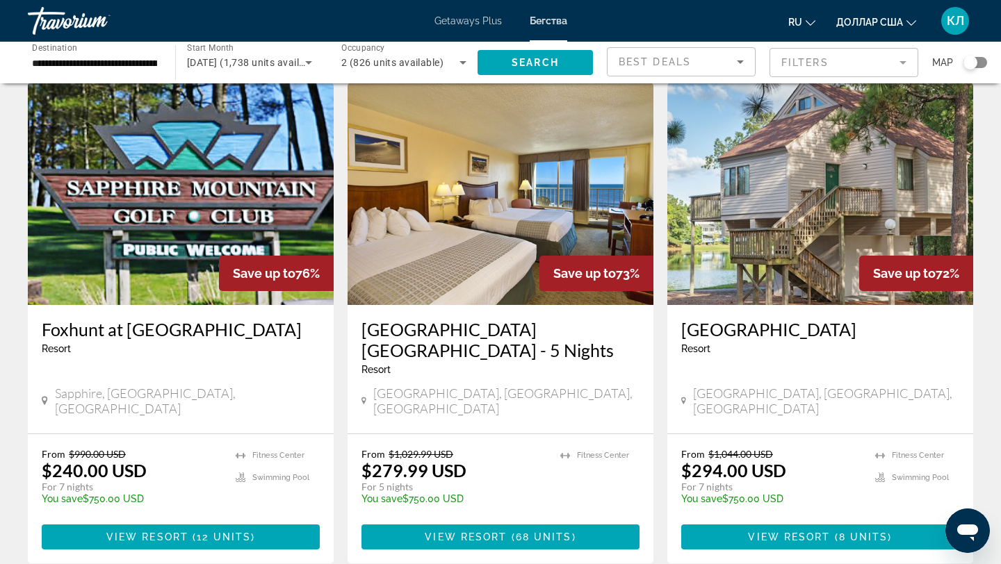
click at [151, 247] on img "Основное содержание" at bounding box center [181, 194] width 306 height 222
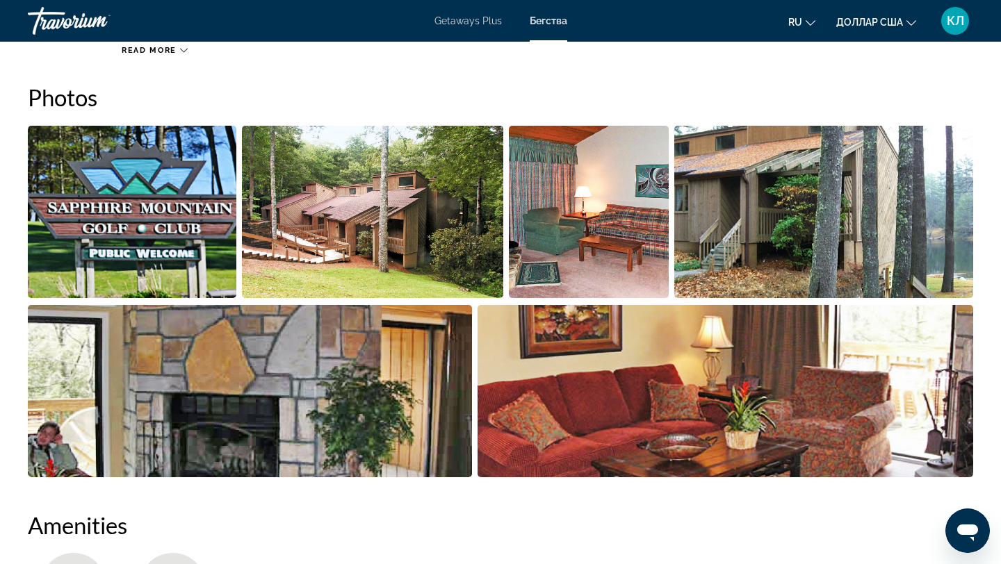
scroll to position [503, 0]
